Goal: Find specific page/section: Find specific page/section

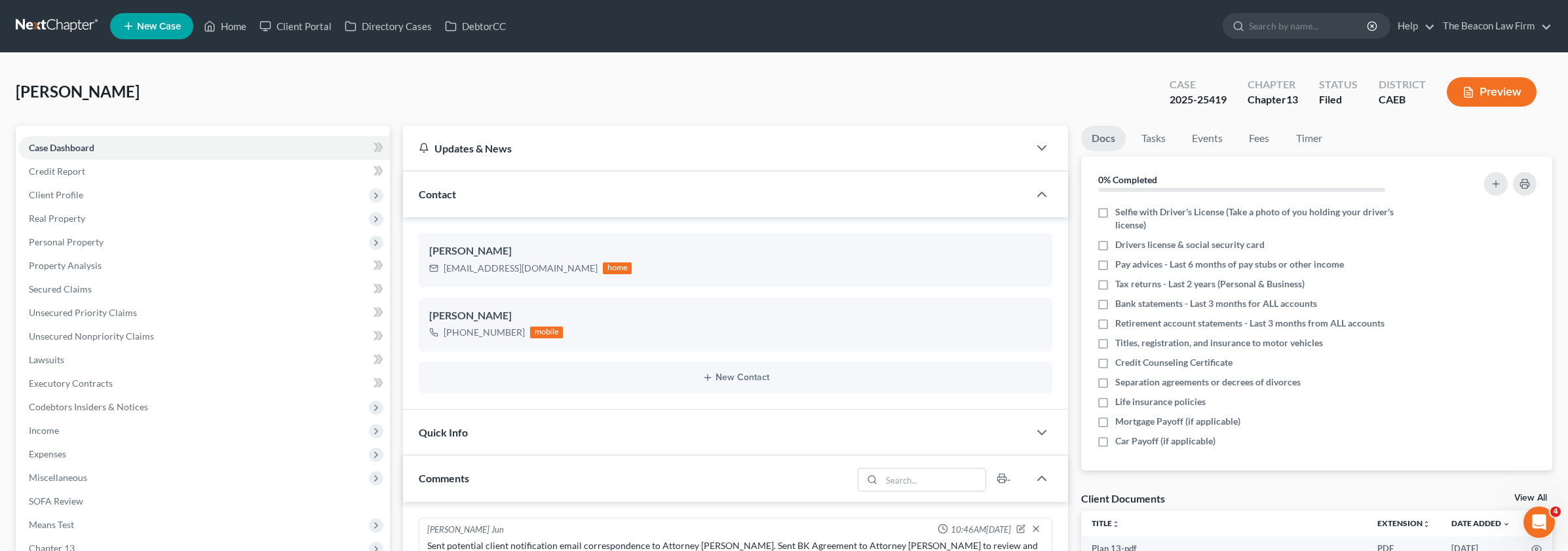
scroll to position [323, 0]
click at [299, 29] on link "Client Portal" at bounding box center [295, 26] width 85 height 23
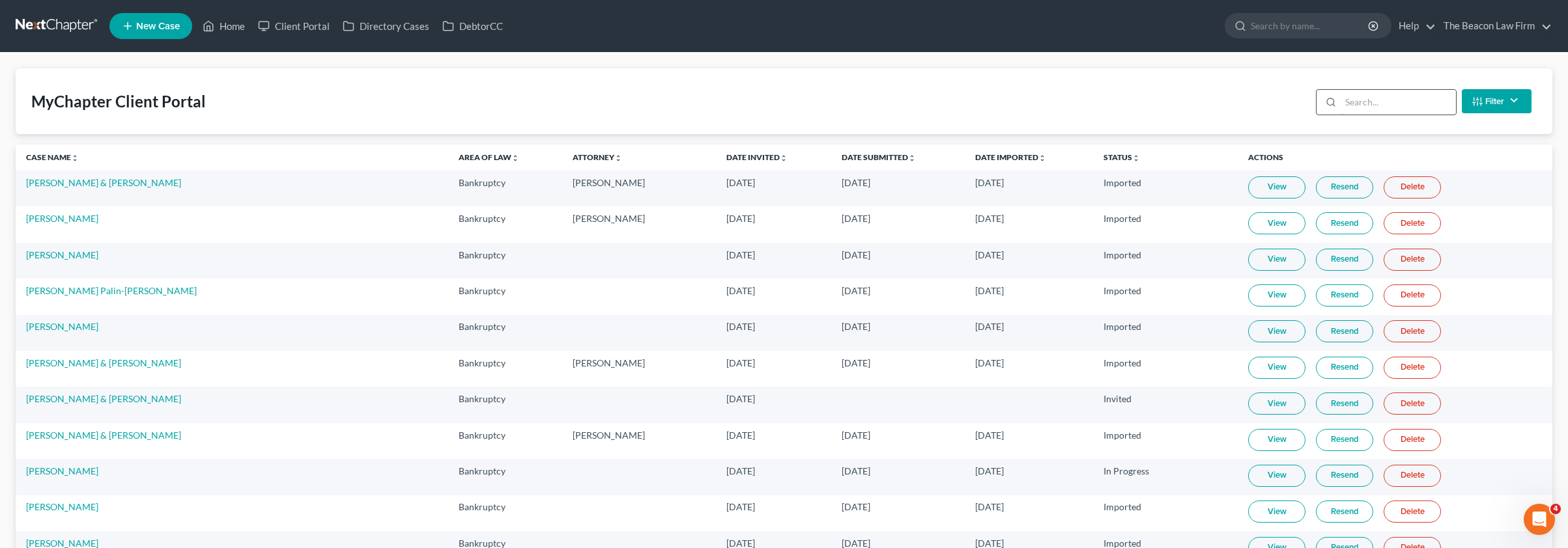
click at [1370, 102] on input "search" at bounding box center [1398, 102] width 115 height 25
click at [1379, 100] on input "search" at bounding box center [1389, 102] width 115 height 25
paste input "[PERSON_NAME]"
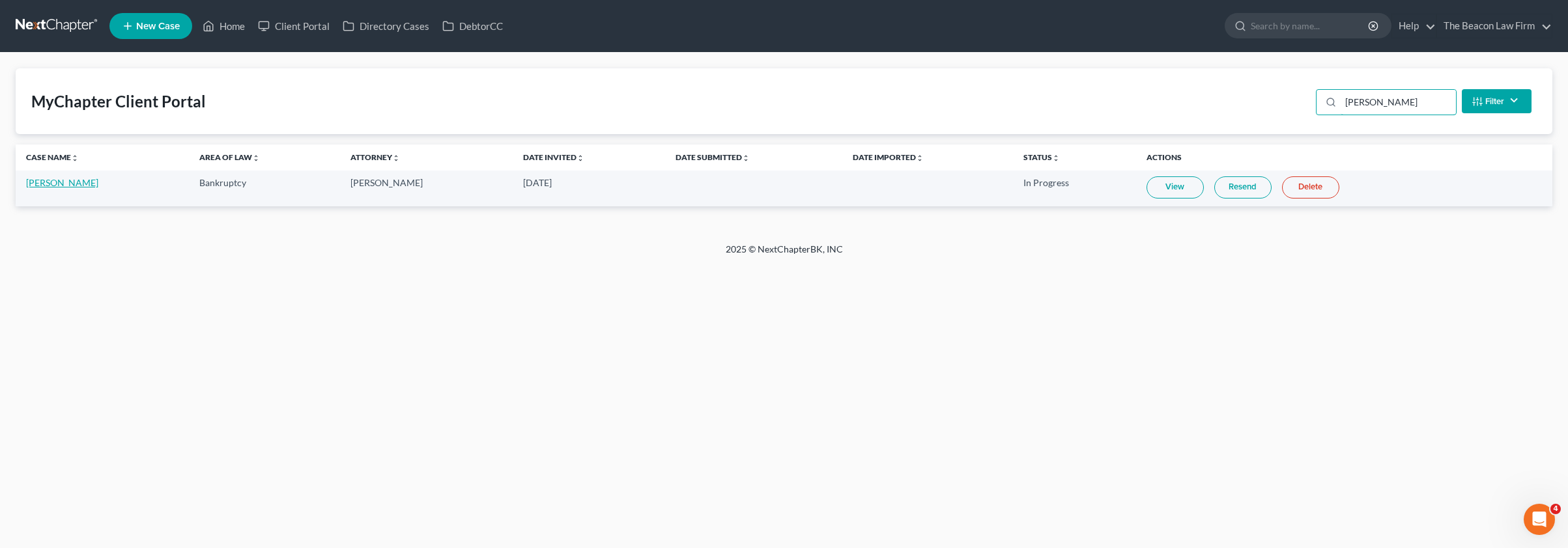
type input "[PERSON_NAME]"
click at [65, 184] on link "[PERSON_NAME]" at bounding box center [62, 183] width 72 height 11
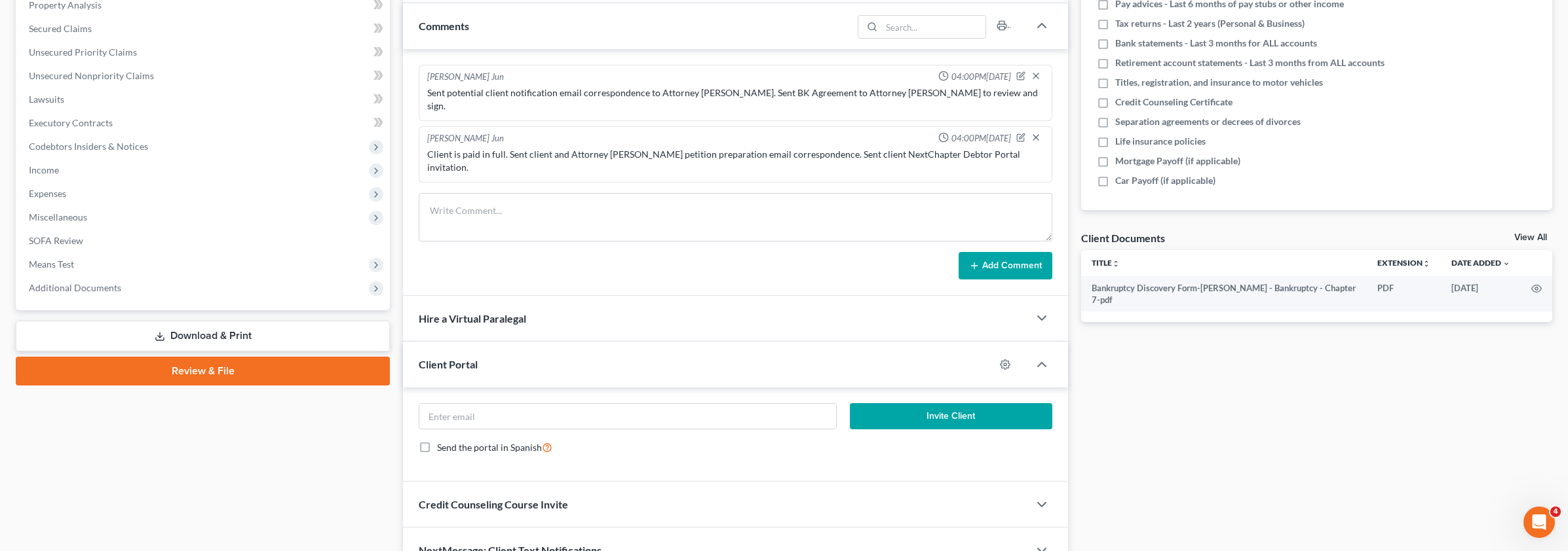
scroll to position [305, 0]
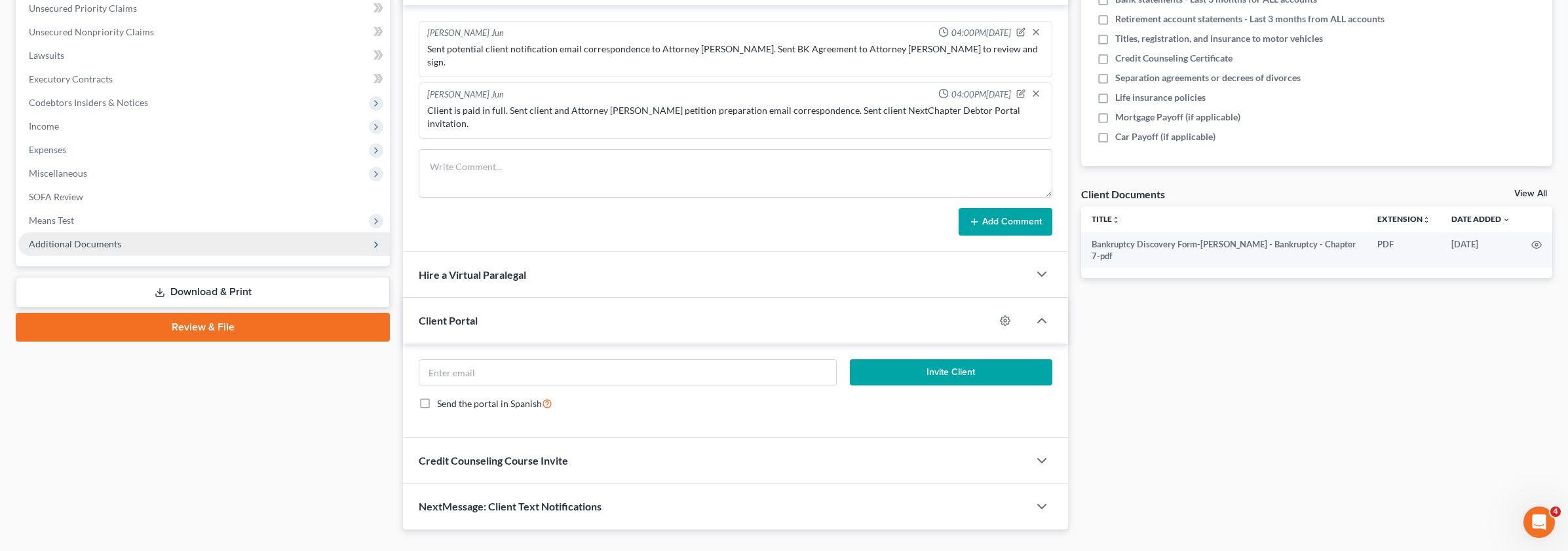
click at [104, 244] on span "Additional Documents" at bounding box center [74, 244] width 92 height 11
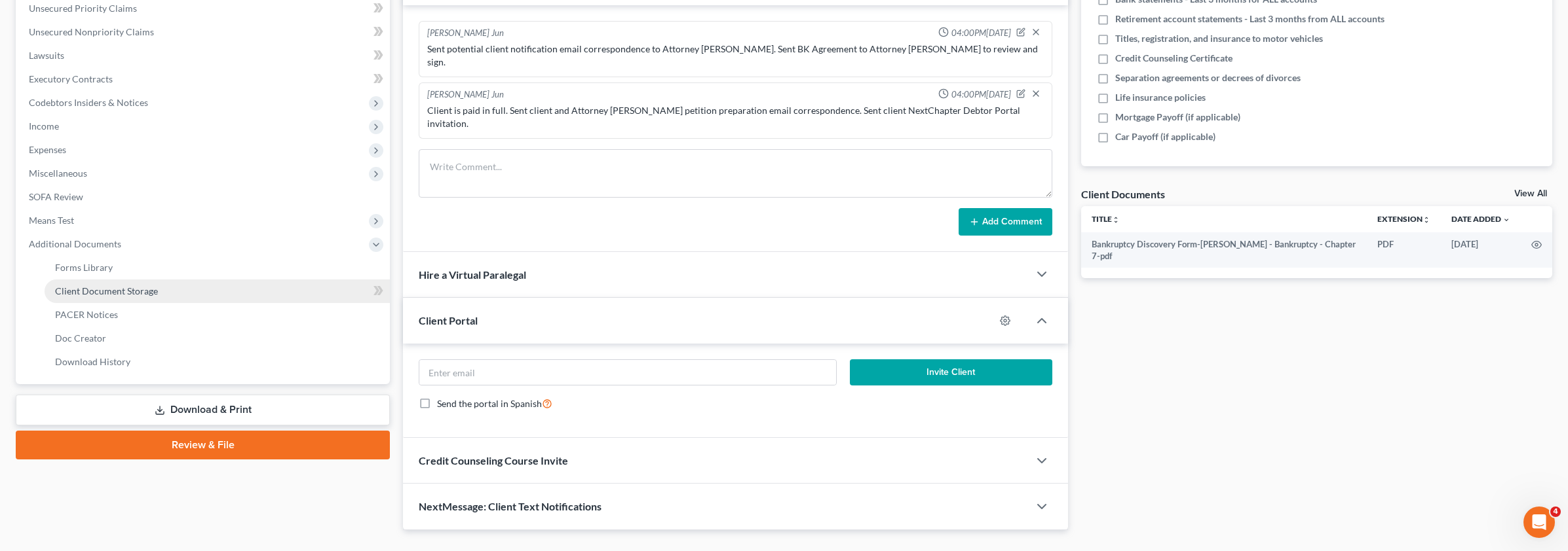
click at [111, 288] on span "Client Document Storage" at bounding box center [106, 291] width 103 height 11
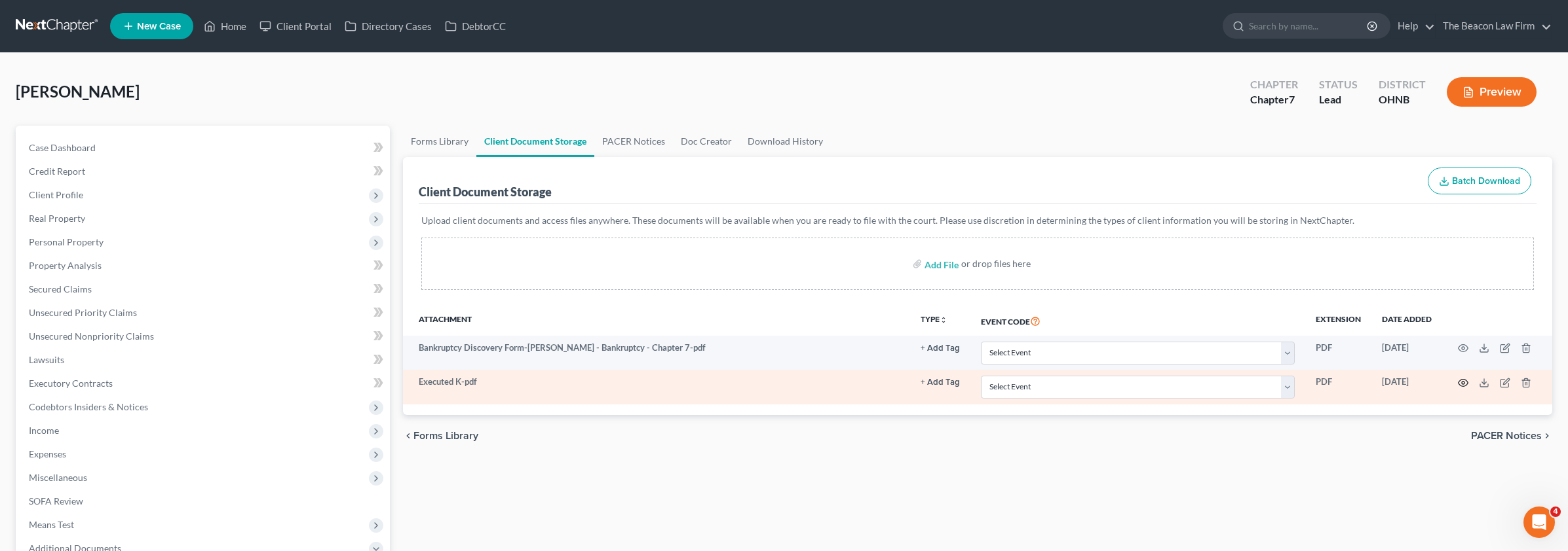
click at [1460, 380] on icon "button" at bounding box center [1463, 383] width 10 height 7
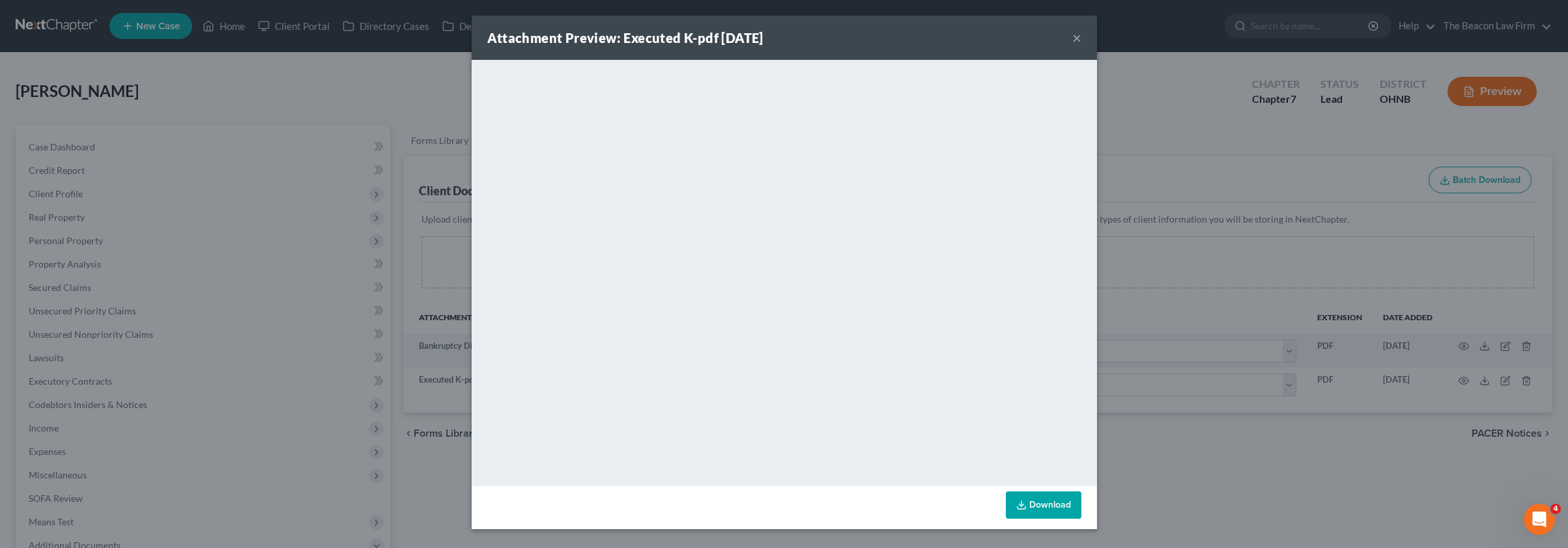
click at [1078, 37] on button "×" at bounding box center [1077, 38] width 9 height 16
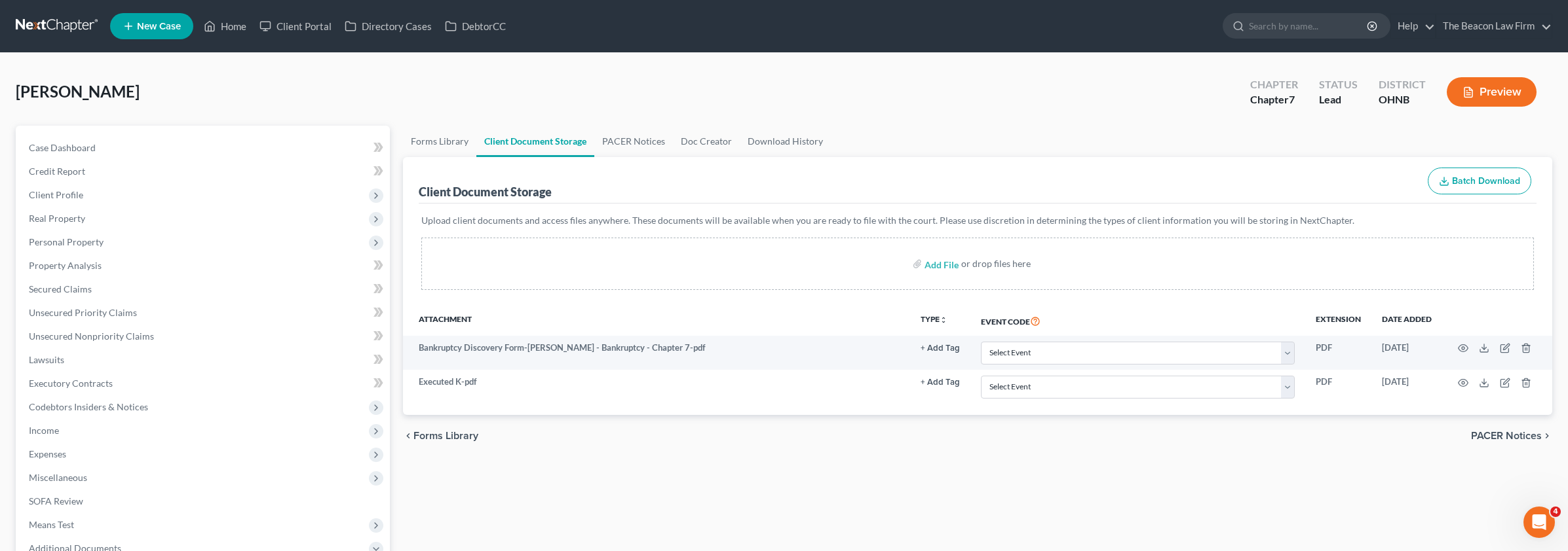
drag, startPoint x: 198, startPoint y: 44, endPoint x: 223, endPoint y: 40, distance: 25.3
click at [204, 43] on nav "Home New Case Client Portal Directory Cases DebtorCC The Beacon Law Firm [PERSO…" at bounding box center [784, 26] width 1568 height 52
click at [255, 29] on link "Client Portal" at bounding box center [295, 26] width 85 height 23
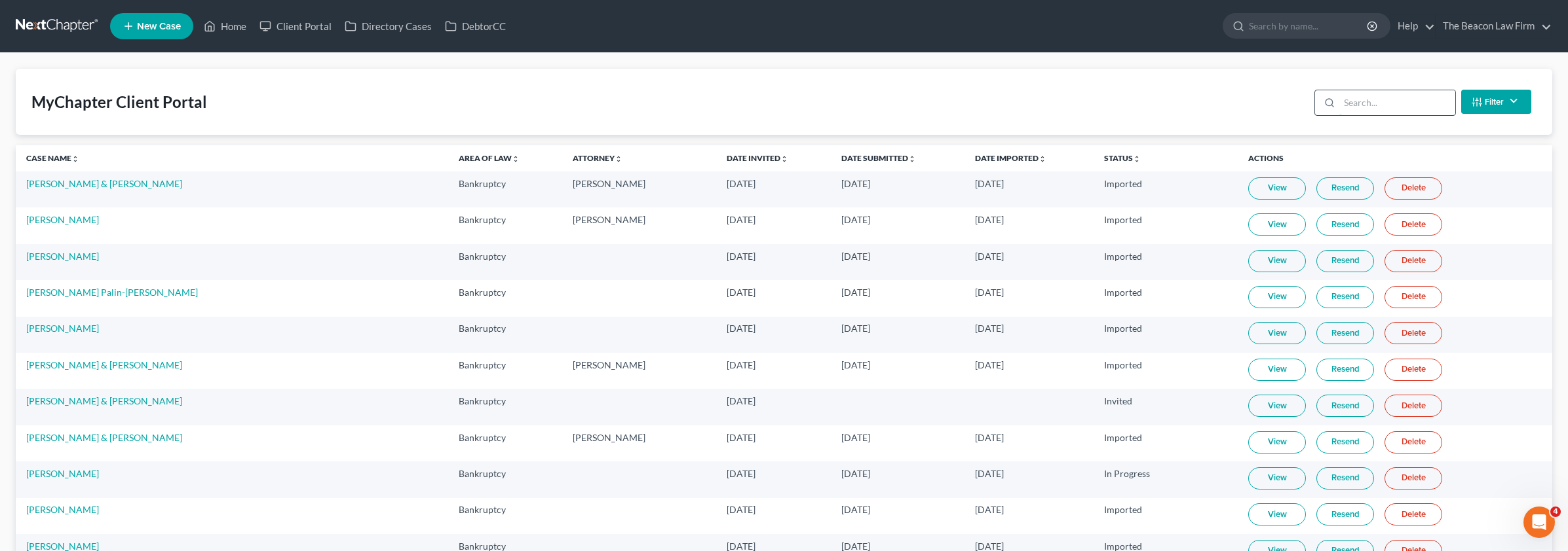
click at [1369, 96] on input "search" at bounding box center [1397, 103] width 116 height 25
paste input "SCHEPPSKE"
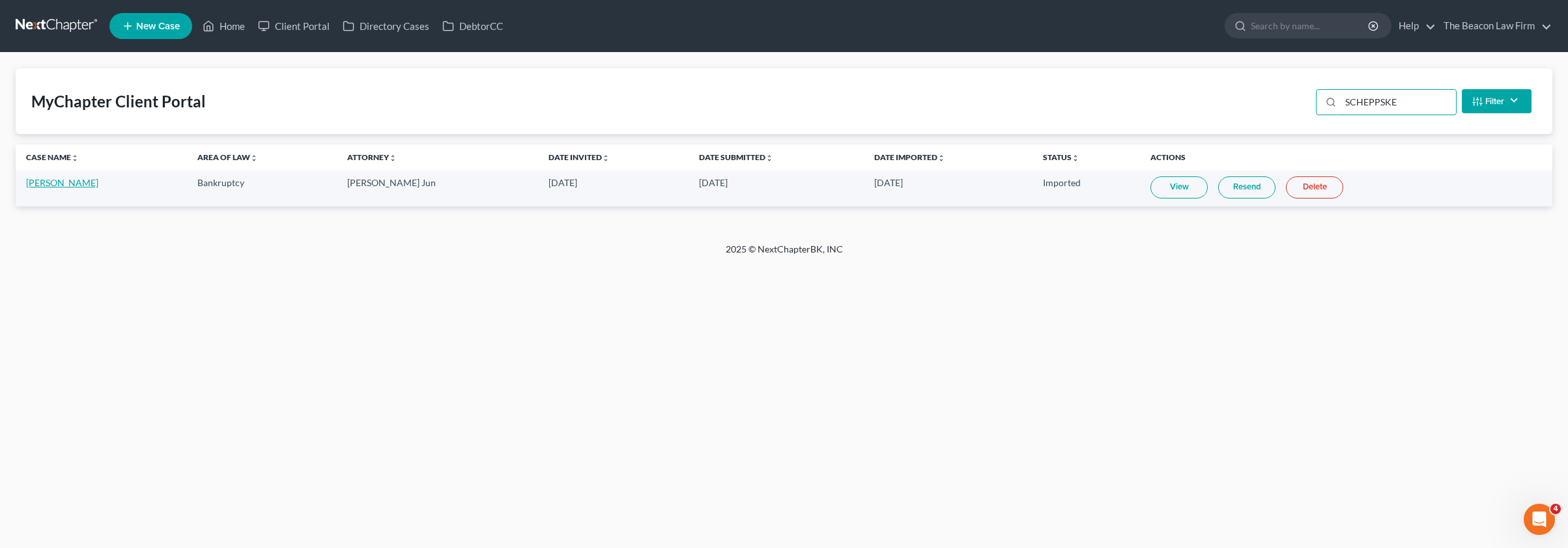
type input "SCHEPPSKE"
click at [62, 181] on link "[PERSON_NAME]" at bounding box center [62, 183] width 72 height 11
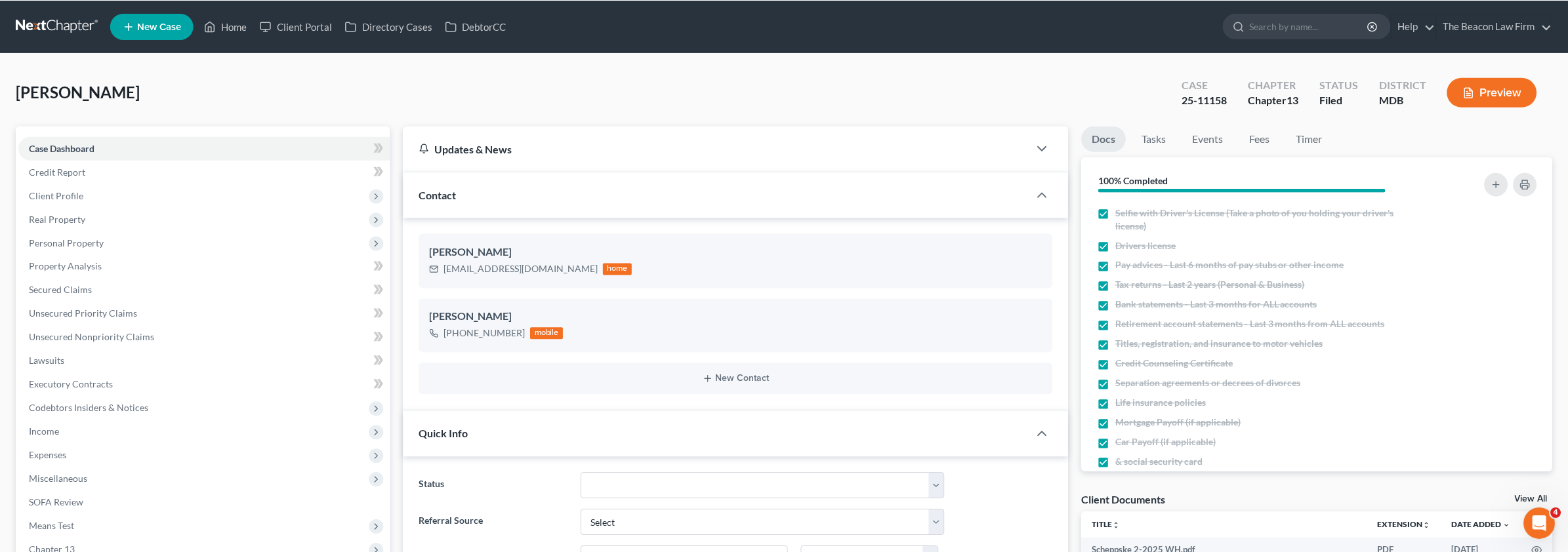
scroll to position [2423, 0]
click at [302, 33] on link "Client Portal" at bounding box center [295, 26] width 85 height 23
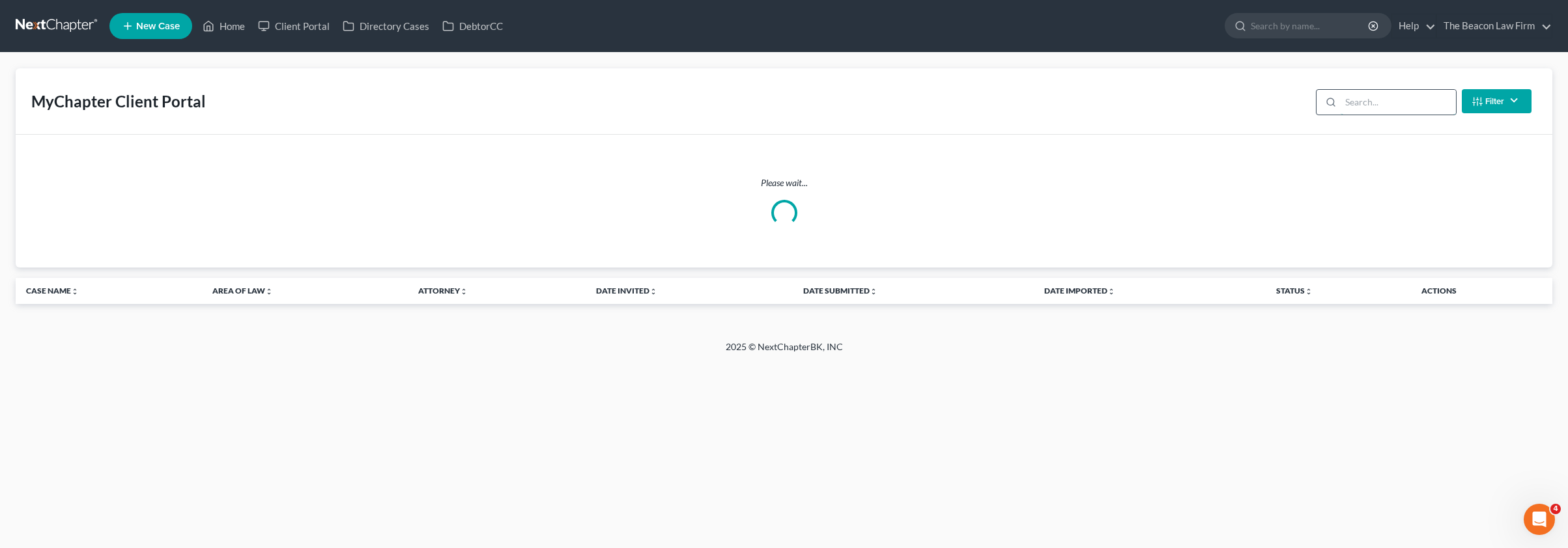
click at [1364, 106] on input "search" at bounding box center [1398, 102] width 115 height 25
paste input "[PERSON_NAME]"
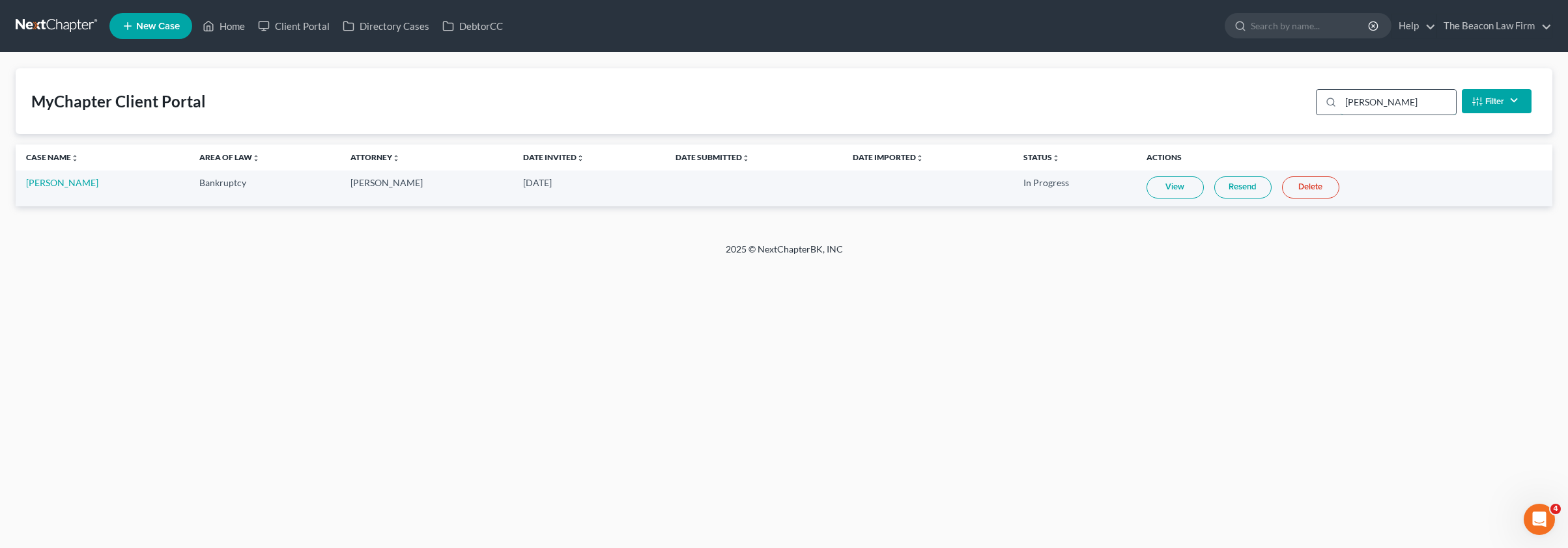
drag, startPoint x: 1406, startPoint y: 92, endPoint x: 1420, endPoint y: 94, distance: 14.1
click at [1415, 93] on input "[PERSON_NAME]" at bounding box center [1398, 102] width 115 height 25
drag, startPoint x: 1424, startPoint y: 101, endPoint x: 1268, endPoint y: 102, distance: 156.0
click at [1268, 102] on div "MyChapter Client Portal [PERSON_NAME] Filter Status Filter... Invited In Progre…" at bounding box center [784, 102] width 1537 height 66
paste input "[PERSON_NAME]"
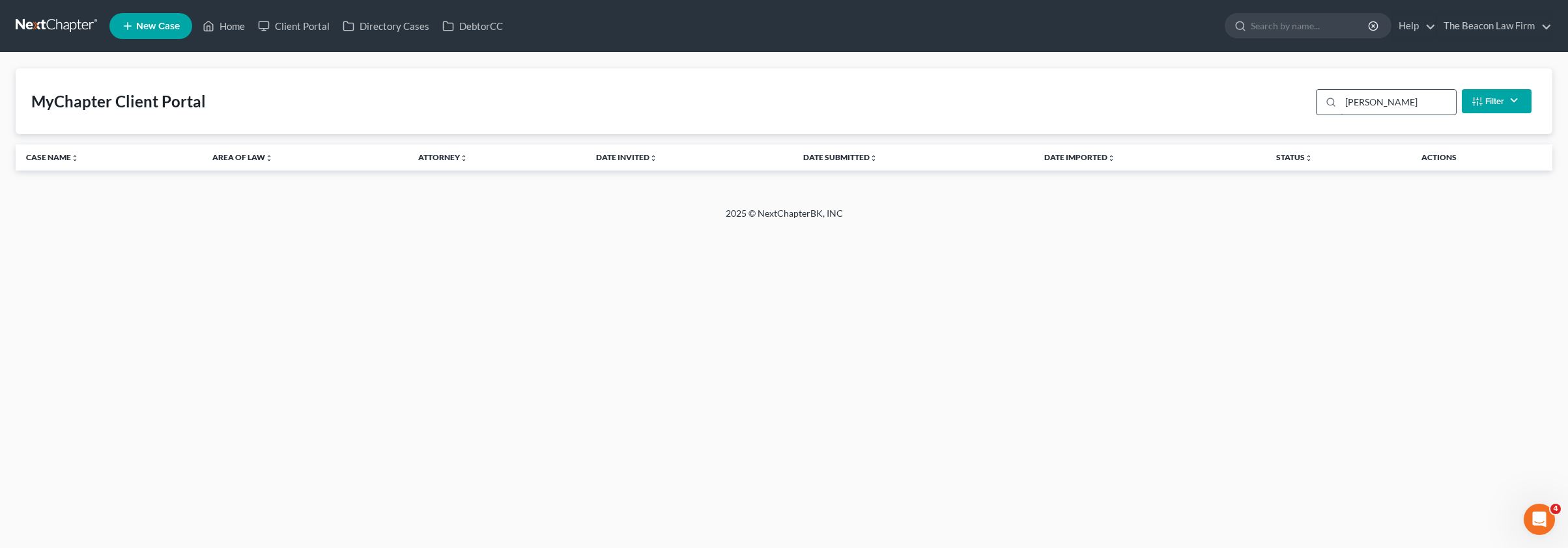
click at [1393, 98] on input "[PERSON_NAME]" at bounding box center [1398, 102] width 115 height 25
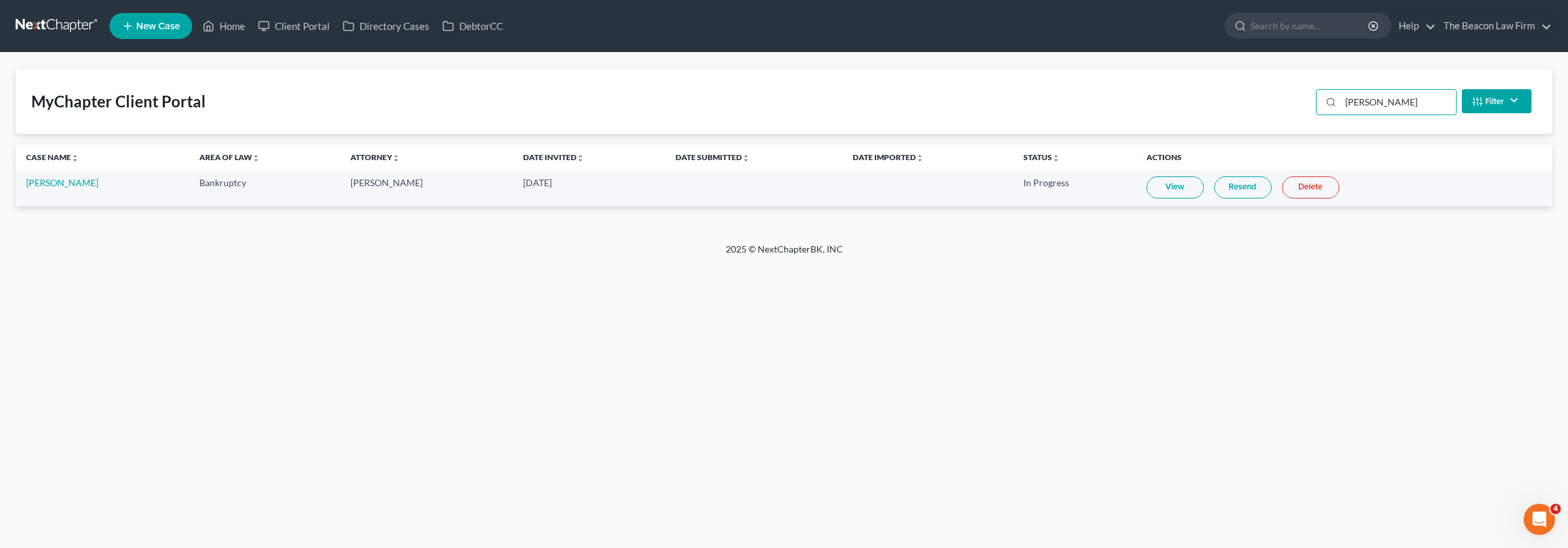
drag, startPoint x: 1422, startPoint y: 99, endPoint x: 1245, endPoint y: 90, distance: 177.2
click at [1284, 99] on div "MyChapter Client Portal [PERSON_NAME] Filter Status Filter... Invited In Progre…" at bounding box center [784, 102] width 1537 height 66
type input "[PERSON_NAME]"
click at [228, 33] on link "Home" at bounding box center [224, 26] width 55 height 23
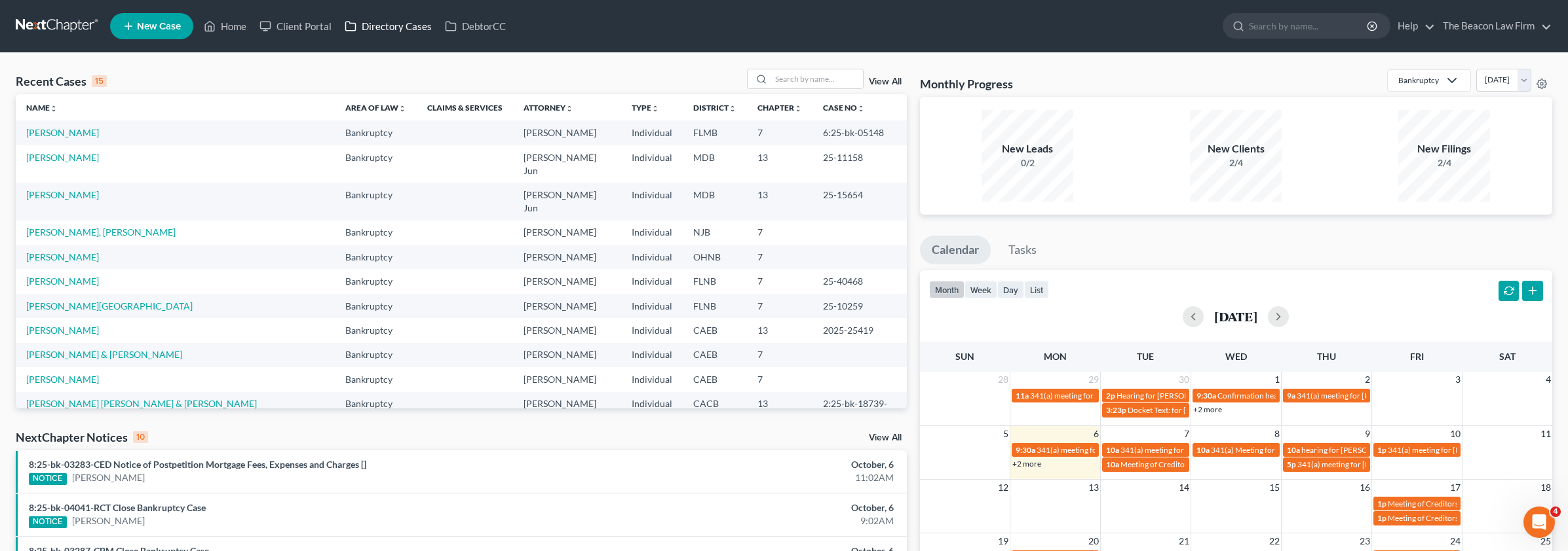
click at [368, 28] on link "Directory Cases" at bounding box center [388, 26] width 100 height 23
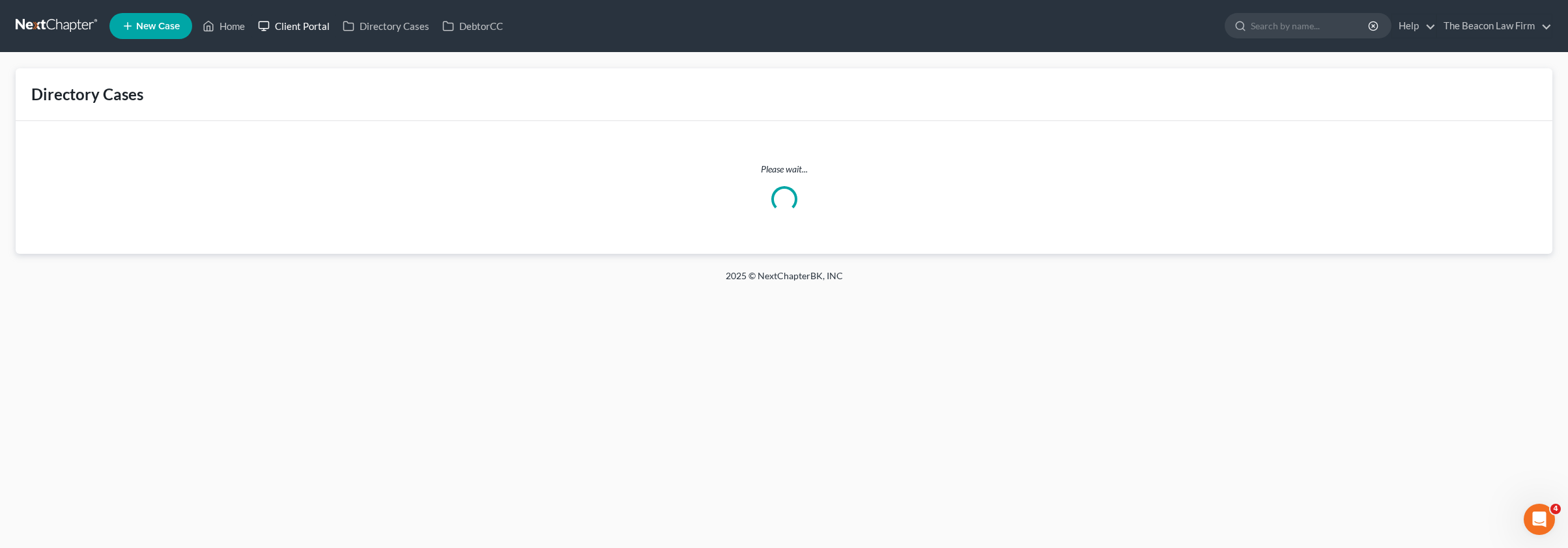
click at [299, 24] on link "Client Portal" at bounding box center [293, 26] width 85 height 23
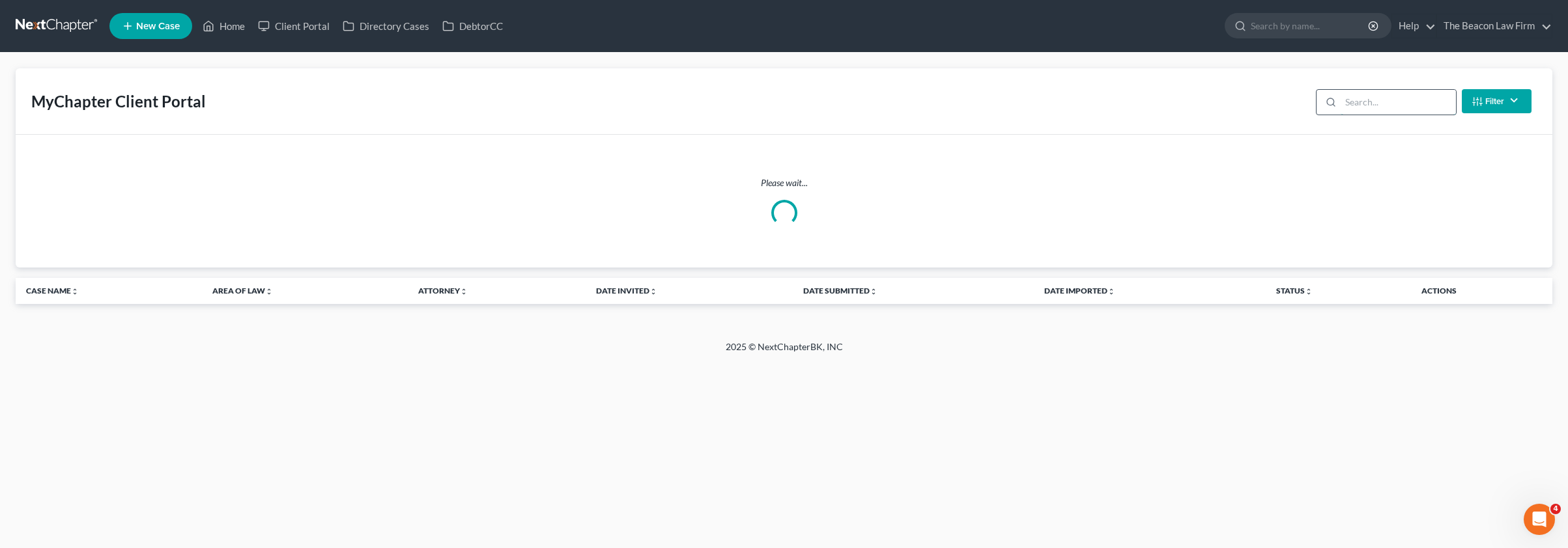
click at [1399, 110] on input "search" at bounding box center [1398, 102] width 115 height 25
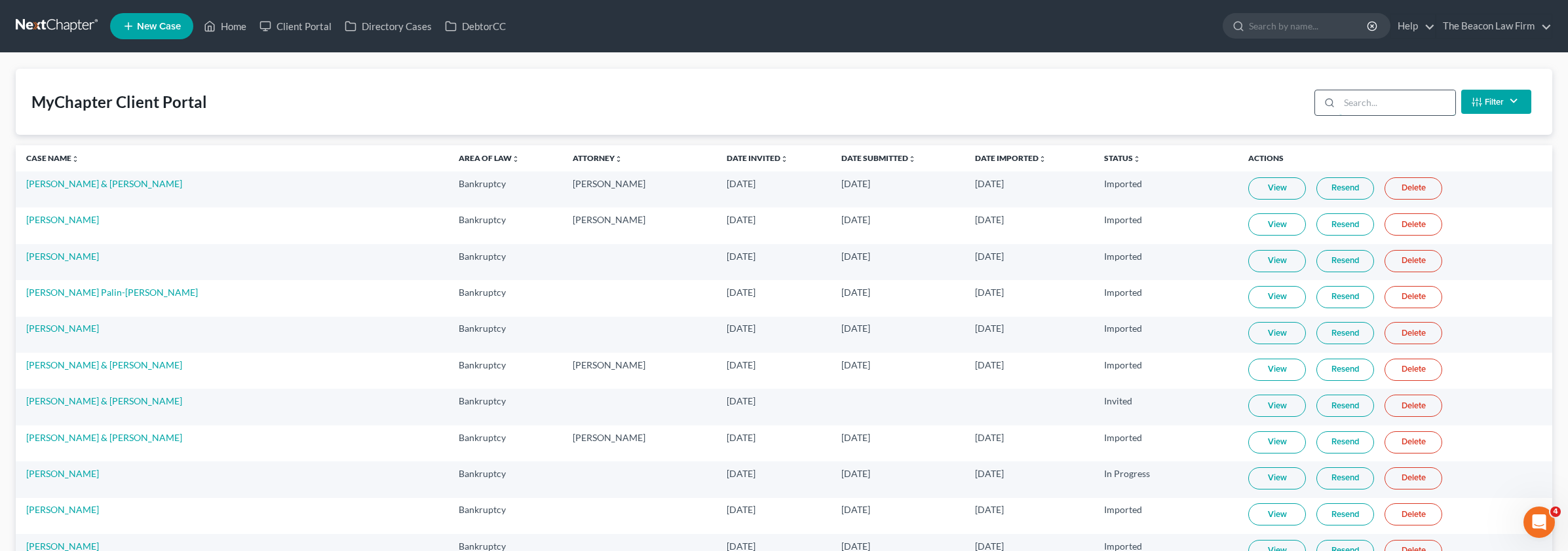
paste input "[PERSON_NAME]"
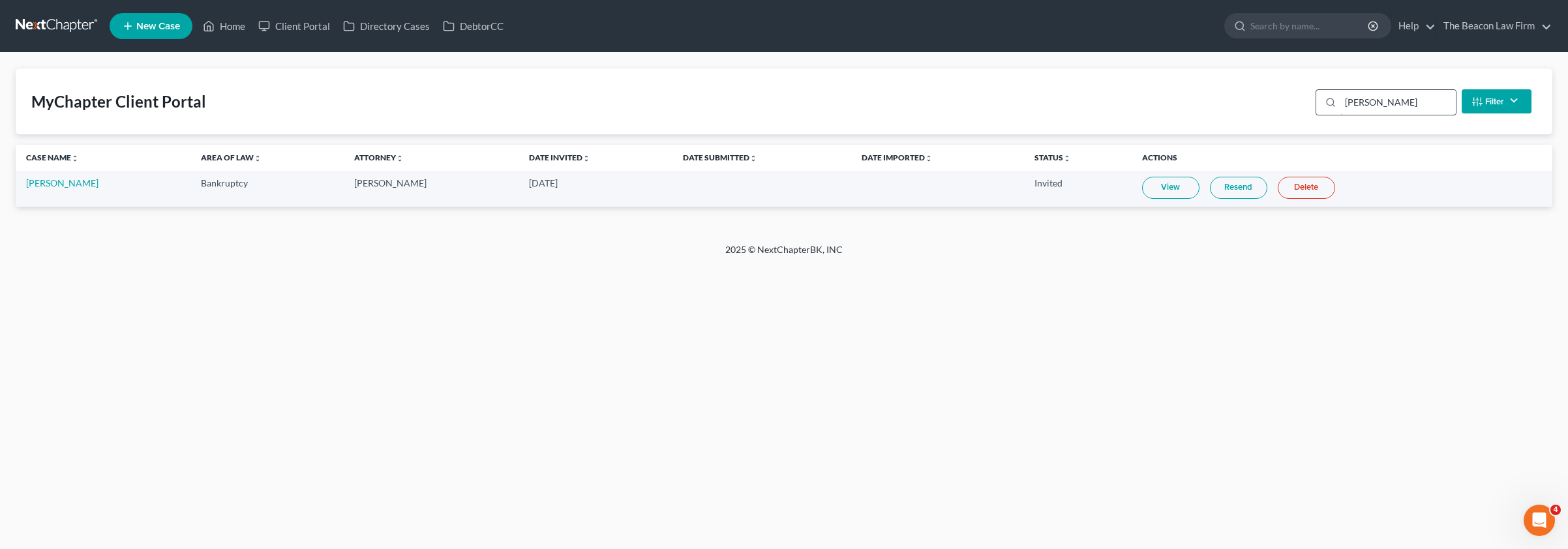
click at [1398, 94] on input "[PERSON_NAME]" at bounding box center [1398, 103] width 115 height 25
drag, startPoint x: 1344, startPoint y: 104, endPoint x: 1291, endPoint y: 104, distance: 53.0
click at [1298, 104] on div "MyChapter Client Portal [PERSON_NAME] Filter Status Filter... Invited In Progre…" at bounding box center [784, 102] width 1537 height 66
paste input "resson"
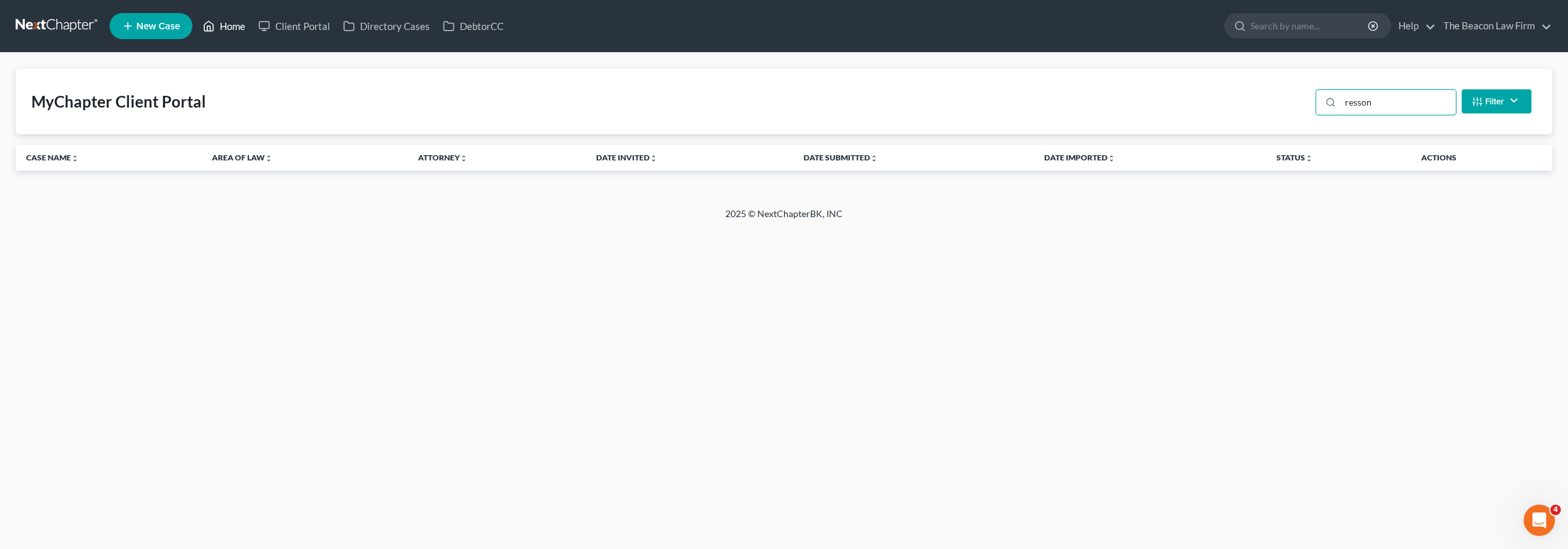
type input "resson"
click at [229, 33] on link "Home" at bounding box center [224, 26] width 55 height 23
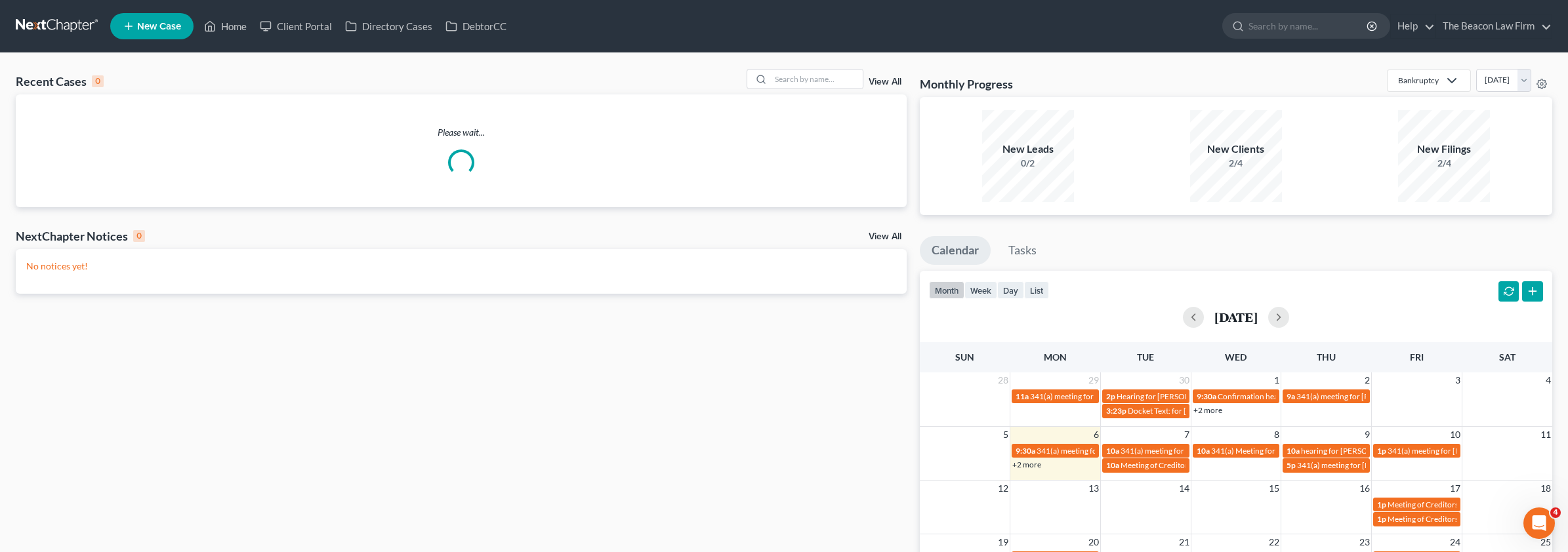
click at [818, 92] on div "Recent Cases 0 View All" at bounding box center [461, 82] width 891 height 26
click at [817, 87] on input "search" at bounding box center [817, 78] width 92 height 19
paste input "resson"
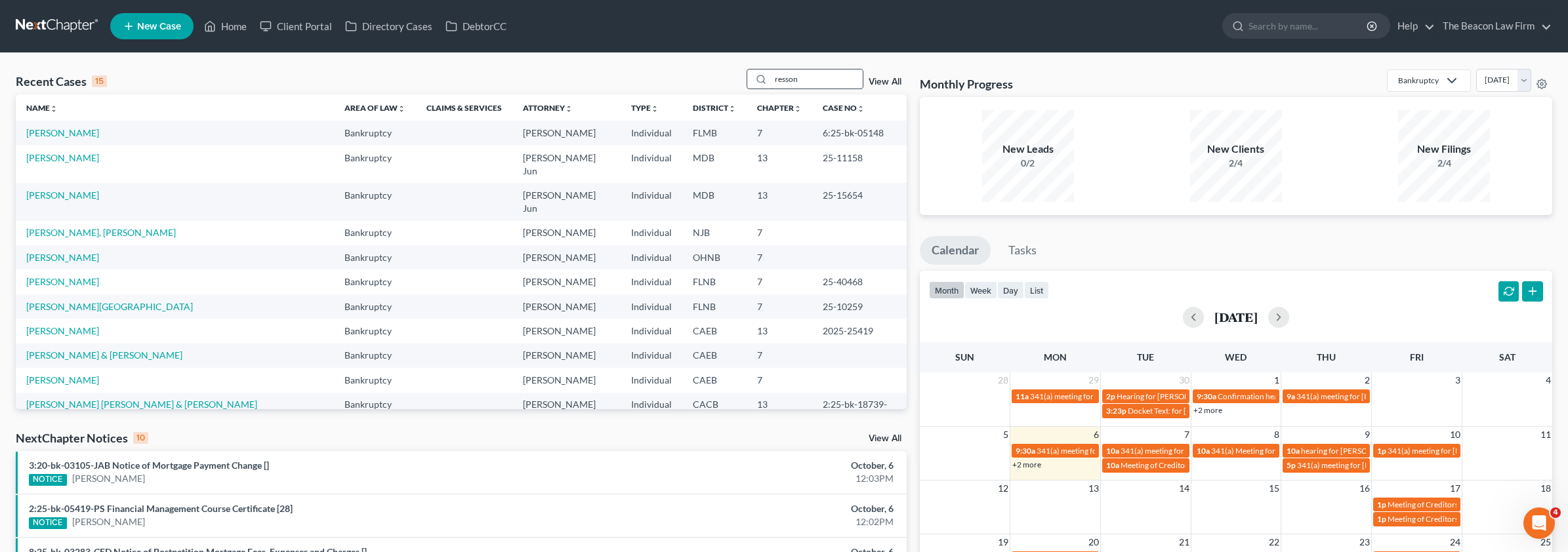
click at [791, 85] on input "resson" at bounding box center [817, 78] width 92 height 19
click at [825, 79] on input "resson" at bounding box center [817, 78] width 92 height 19
drag, startPoint x: 792, startPoint y: 78, endPoint x: 677, endPoint y: 77, distance: 115.0
click at [677, 78] on div "Recent Cases 15 resson View All" at bounding box center [461, 82] width 891 height 26
paste input "search"
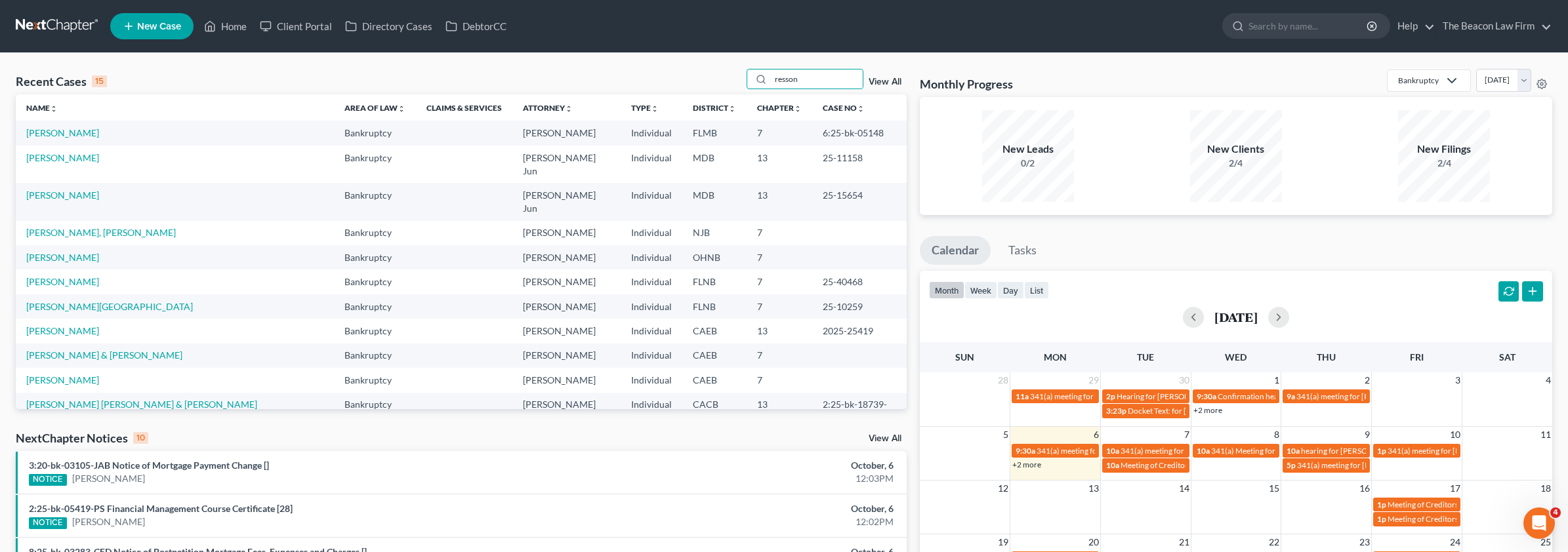
click at [327, 70] on div "Recent Cases 15 resson View All" at bounding box center [461, 82] width 891 height 26
click at [811, 78] on input "resson" at bounding box center [817, 78] width 92 height 19
type input "r"
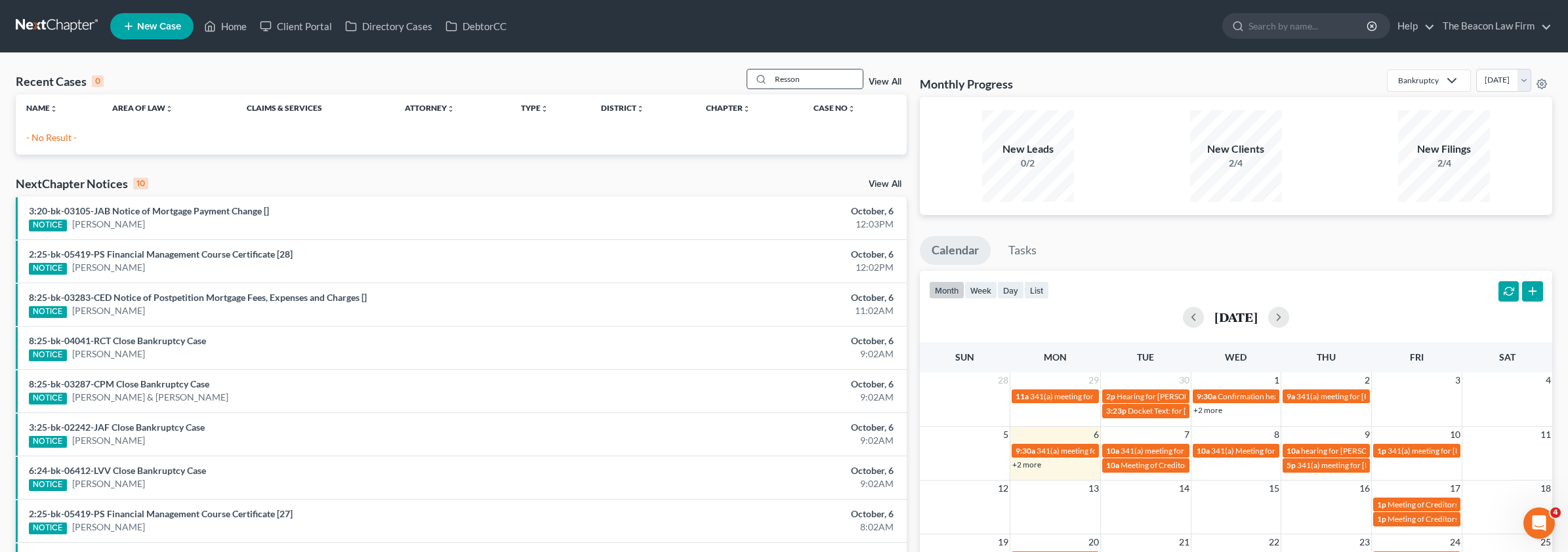
drag, startPoint x: 776, startPoint y: 79, endPoint x: 818, endPoint y: 74, distance: 42.3
click at [776, 79] on input "Resson" at bounding box center [817, 78] width 92 height 19
type input "R"
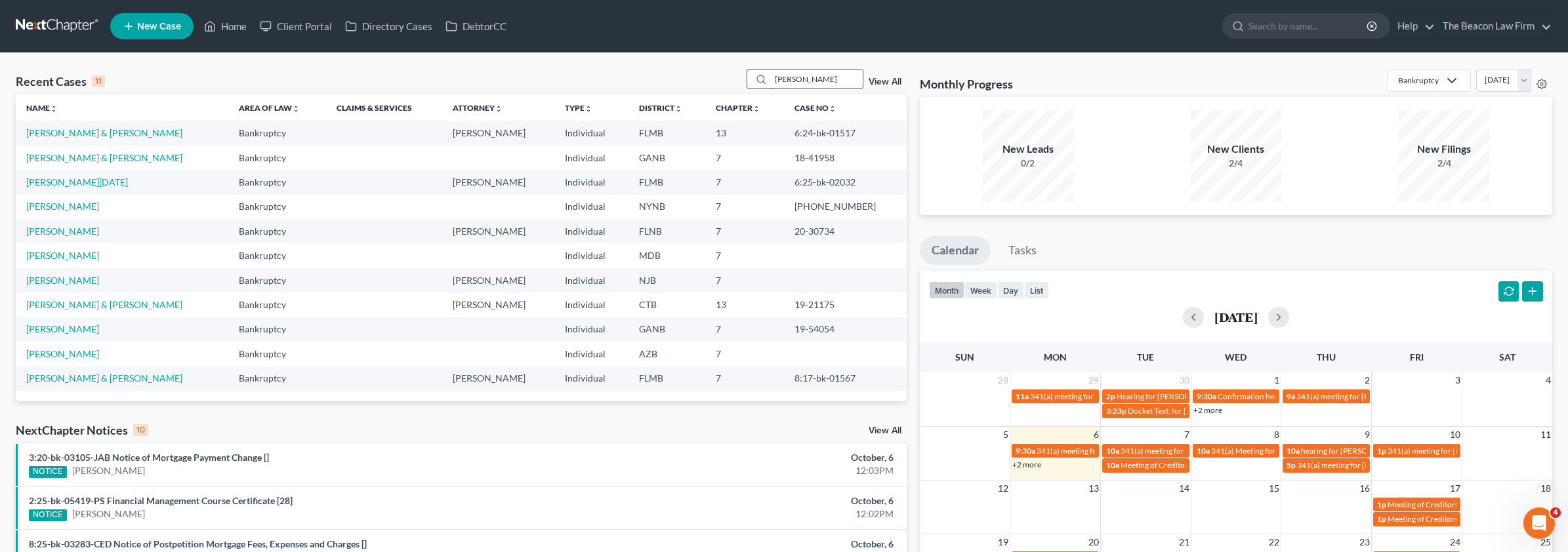
type input "[PERSON_NAME]"
